Goal: Check status: Check status

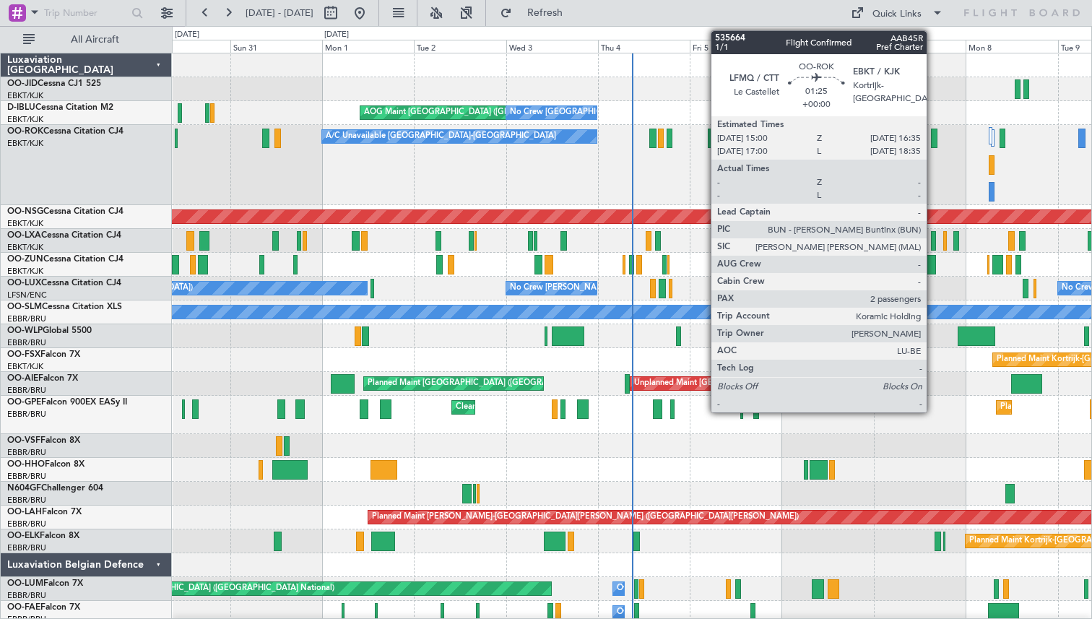
click at [933, 138] on div at bounding box center [934, 139] width 7 height 20
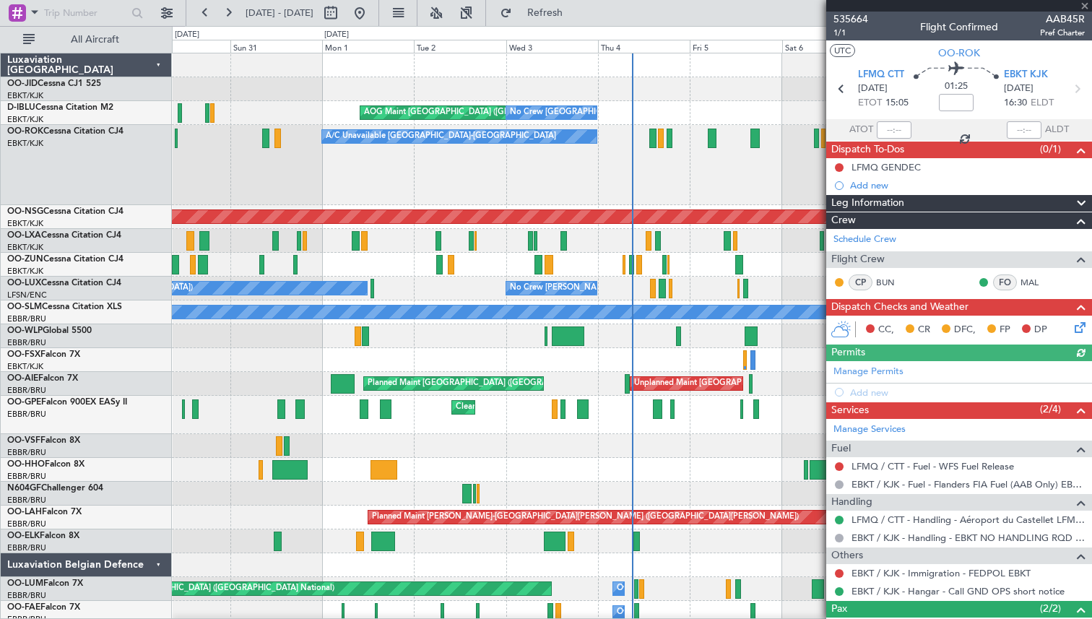
click at [1086, 6] on div at bounding box center [959, 6] width 266 height 12
click at [1083, 7] on div at bounding box center [959, 6] width 266 height 12
click at [1085, 7] on span at bounding box center [1085, 6] width 14 height 13
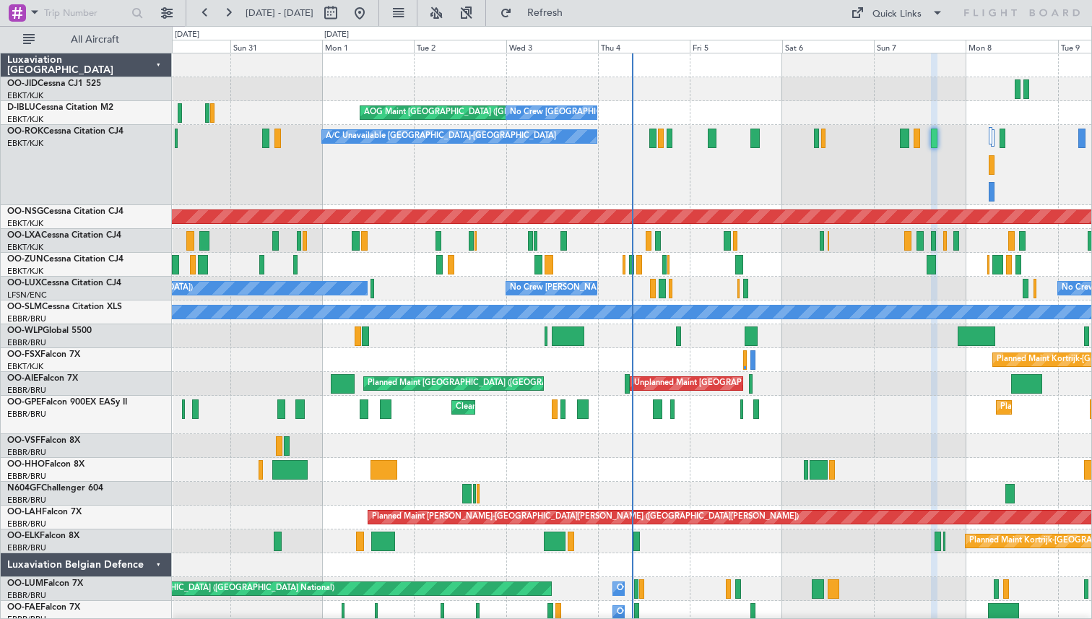
type input "0"
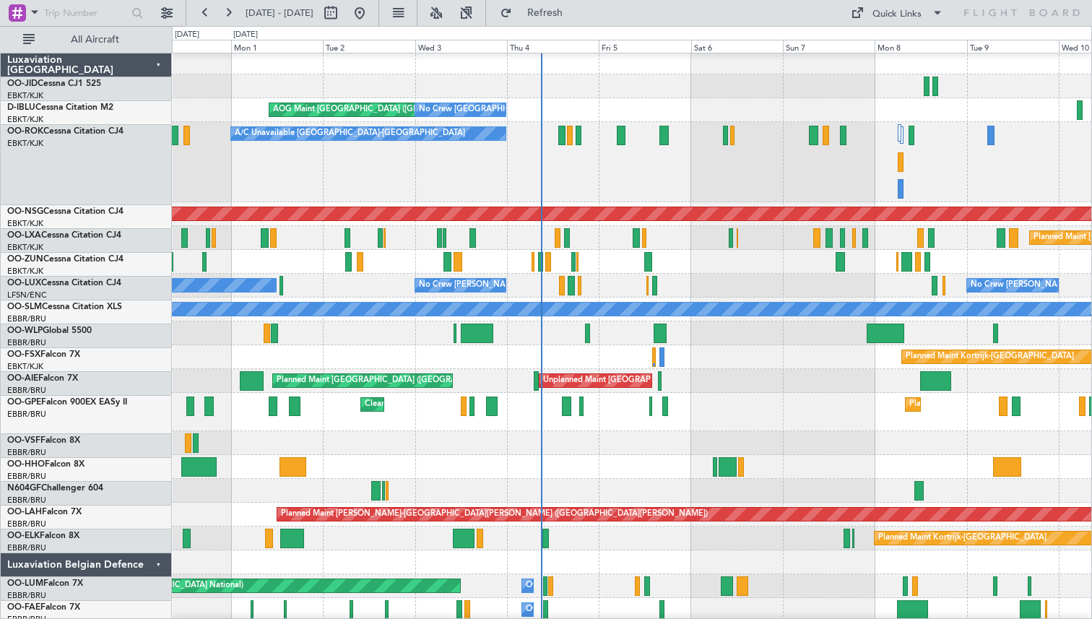
scroll to position [3, 0]
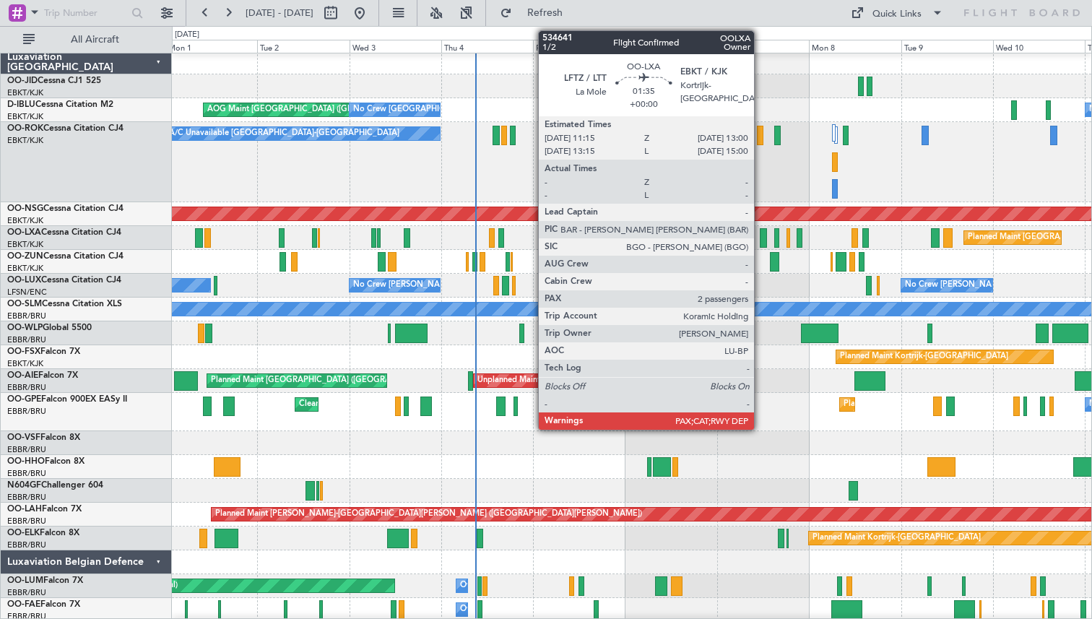
click at [761, 237] on div at bounding box center [763, 238] width 7 height 20
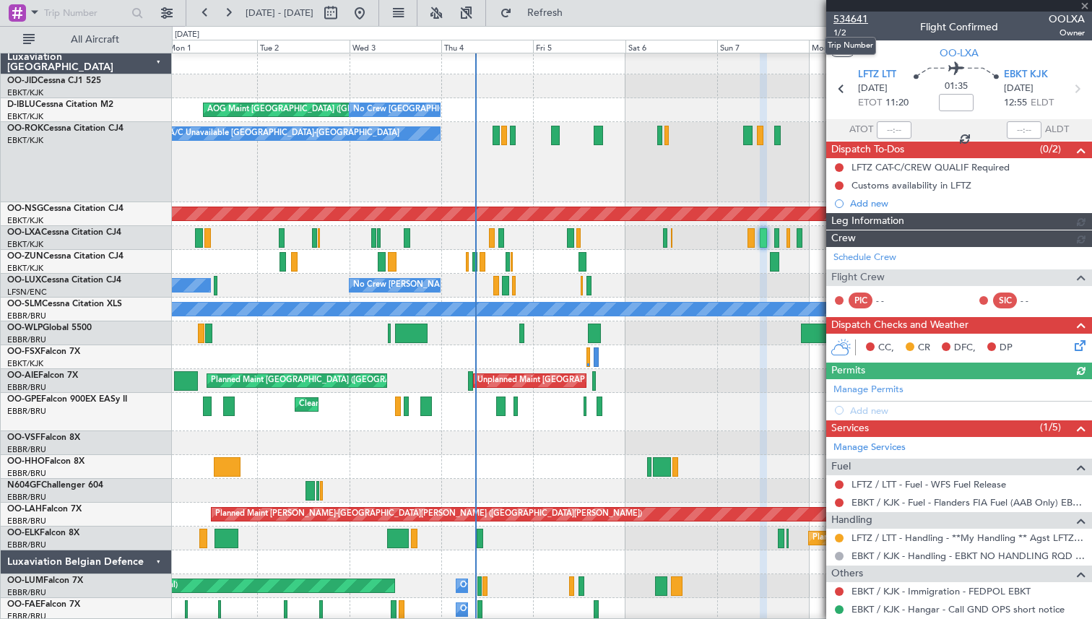
click at [850, 21] on span "534641" at bounding box center [851, 19] width 35 height 15
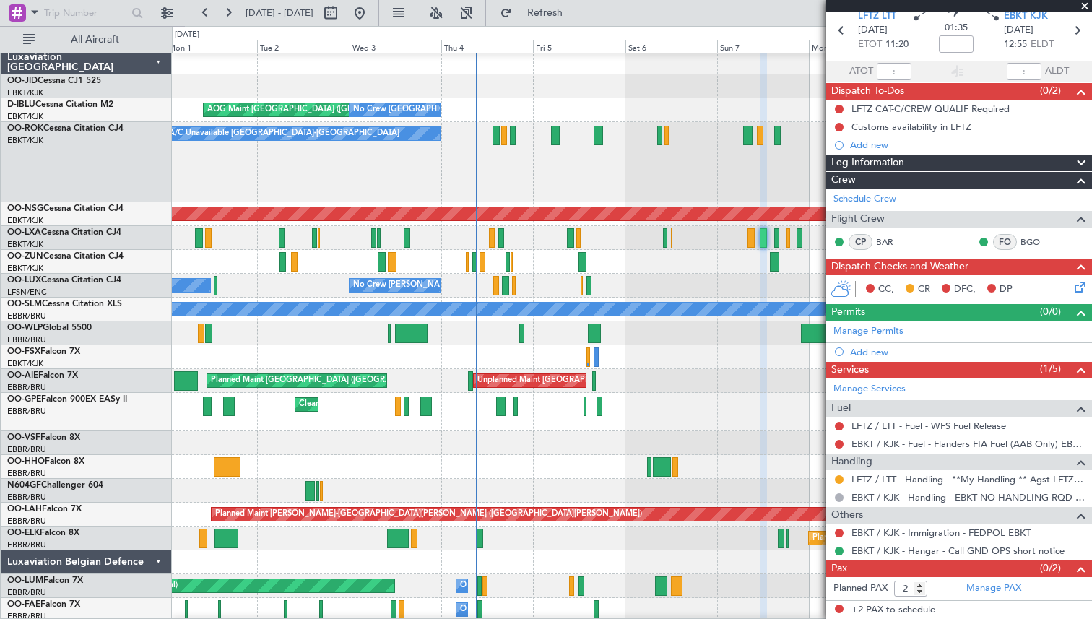
scroll to position [0, 0]
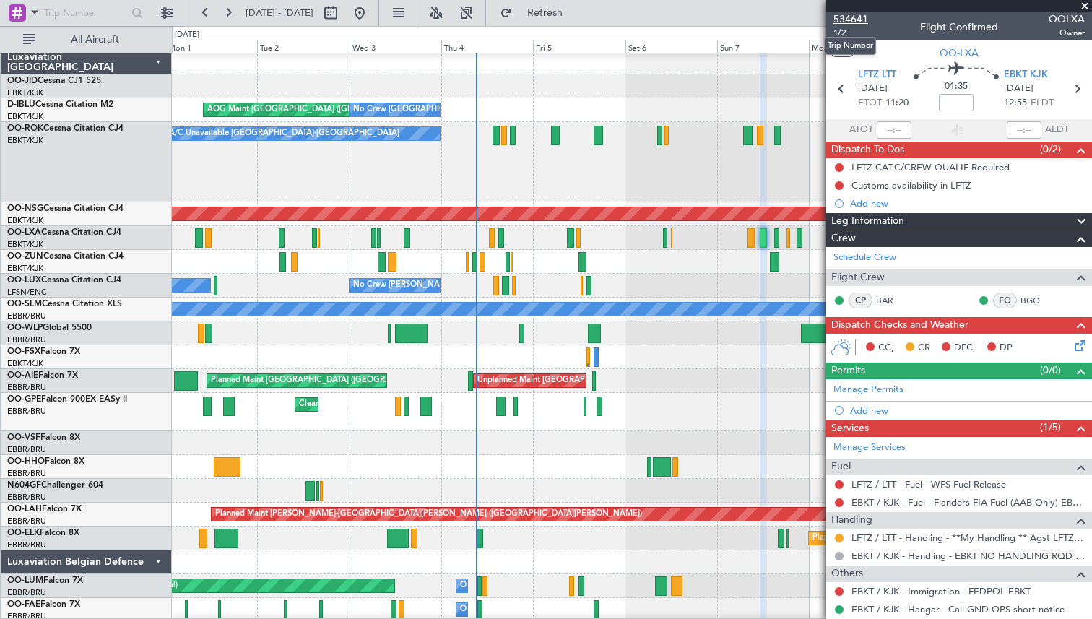
click at [853, 19] on span "534641" at bounding box center [851, 19] width 35 height 15
click at [1085, 5] on span at bounding box center [1085, 6] width 14 height 13
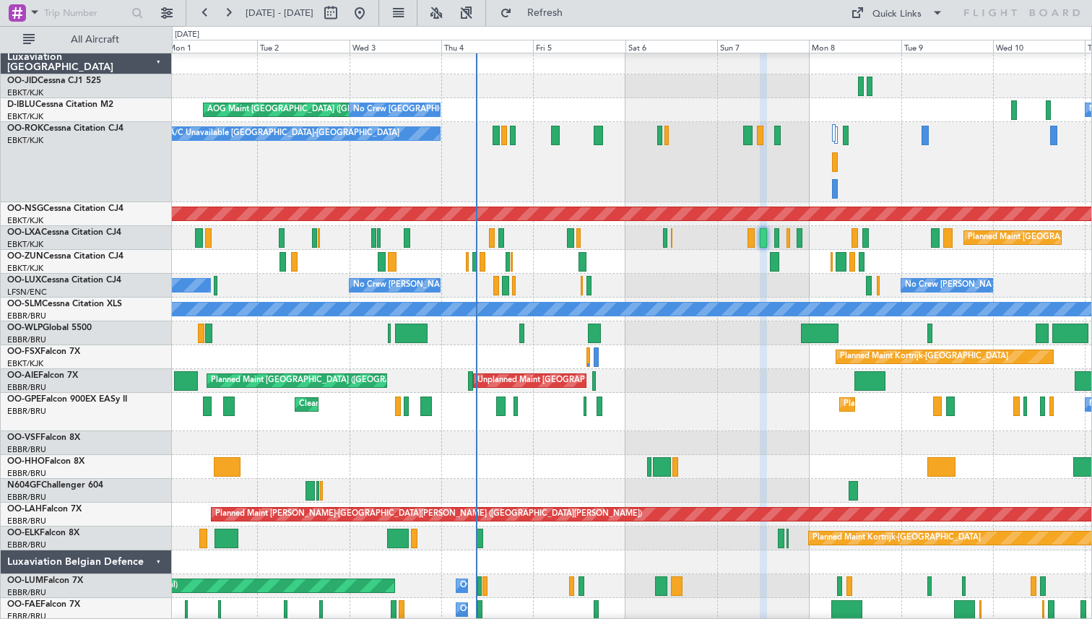
type input "0"
